Goal: Navigation & Orientation: Find specific page/section

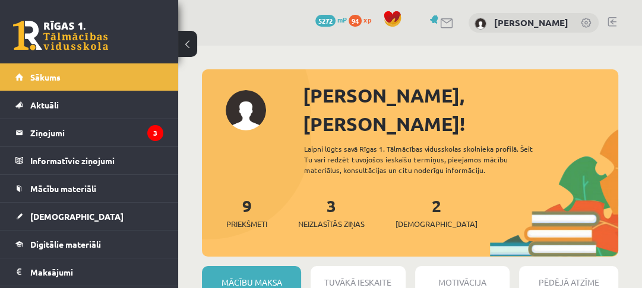
click at [65, 121] on legend "Ziņojumi 3" at bounding box center [96, 132] width 133 height 27
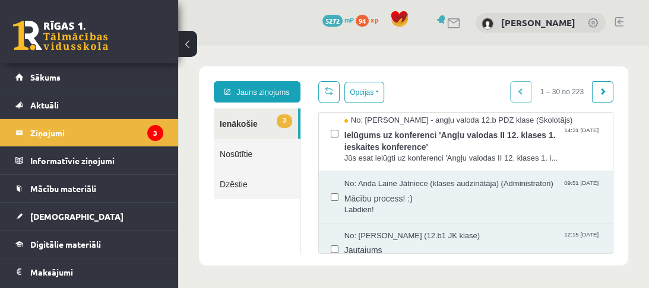
scroll to position [47, 0]
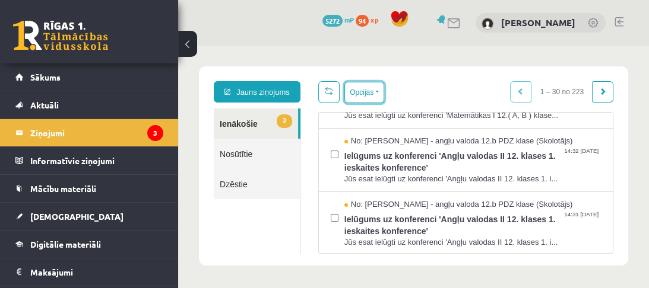
click at [375, 87] on button "Opcijas" at bounding box center [364, 92] width 40 height 21
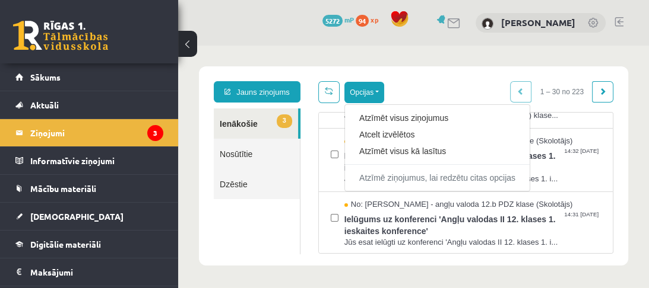
click at [388, 150] on link "Atzīmēt visus kā lasītus" at bounding box center [437, 151] width 156 height 12
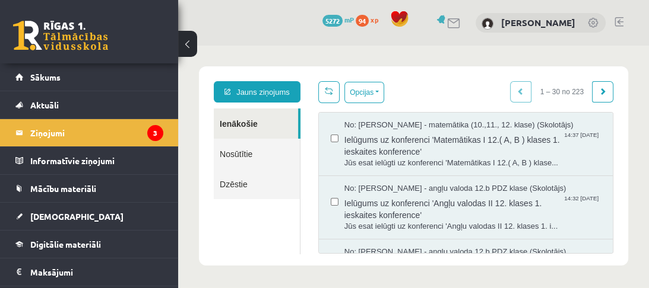
scroll to position [0, 0]
click at [42, 81] on link "Sākums" at bounding box center [89, 77] width 148 height 27
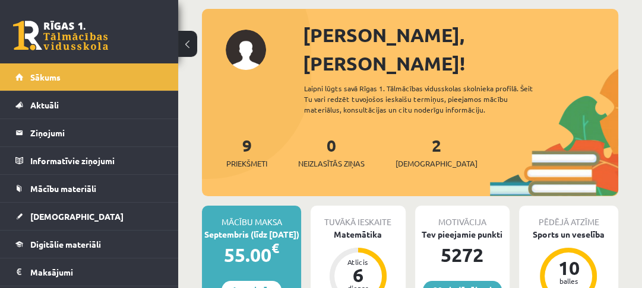
scroll to position [47, 0]
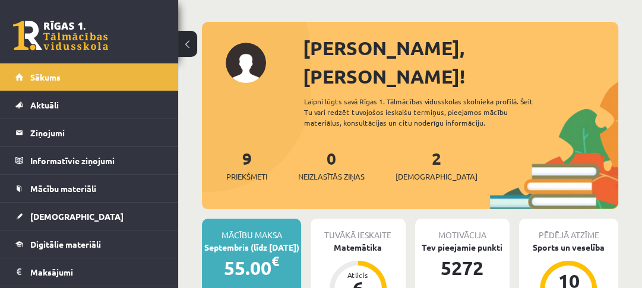
click at [61, 210] on link "[DEMOGRAPHIC_DATA]" at bounding box center [89, 216] width 148 height 27
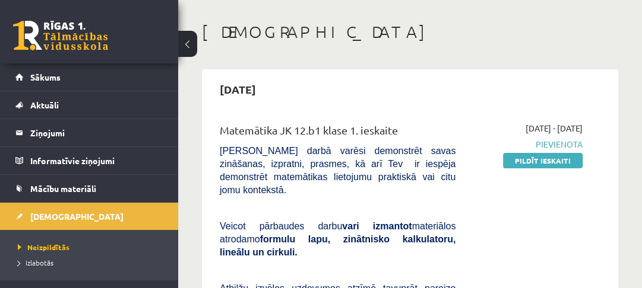
click at [61, 52] on div "20 Dāvanas 5272 mP 94 xp" at bounding box center [89, 32] width 178 height 64
click at [70, 35] on link at bounding box center [60, 36] width 95 height 30
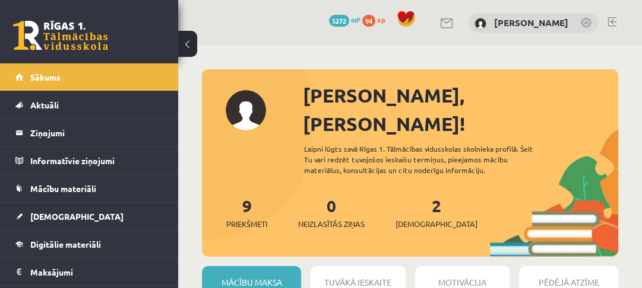
click at [52, 195] on link "Mācību materiāli" at bounding box center [89, 188] width 148 height 27
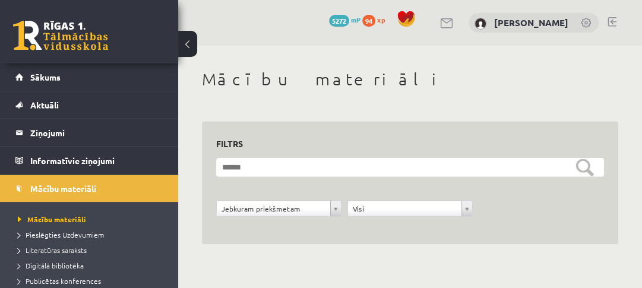
click at [68, 230] on span "Pieslēgties Uzdevumiem" at bounding box center [61, 234] width 86 height 9
